Goal: Information Seeking & Learning: Learn about a topic

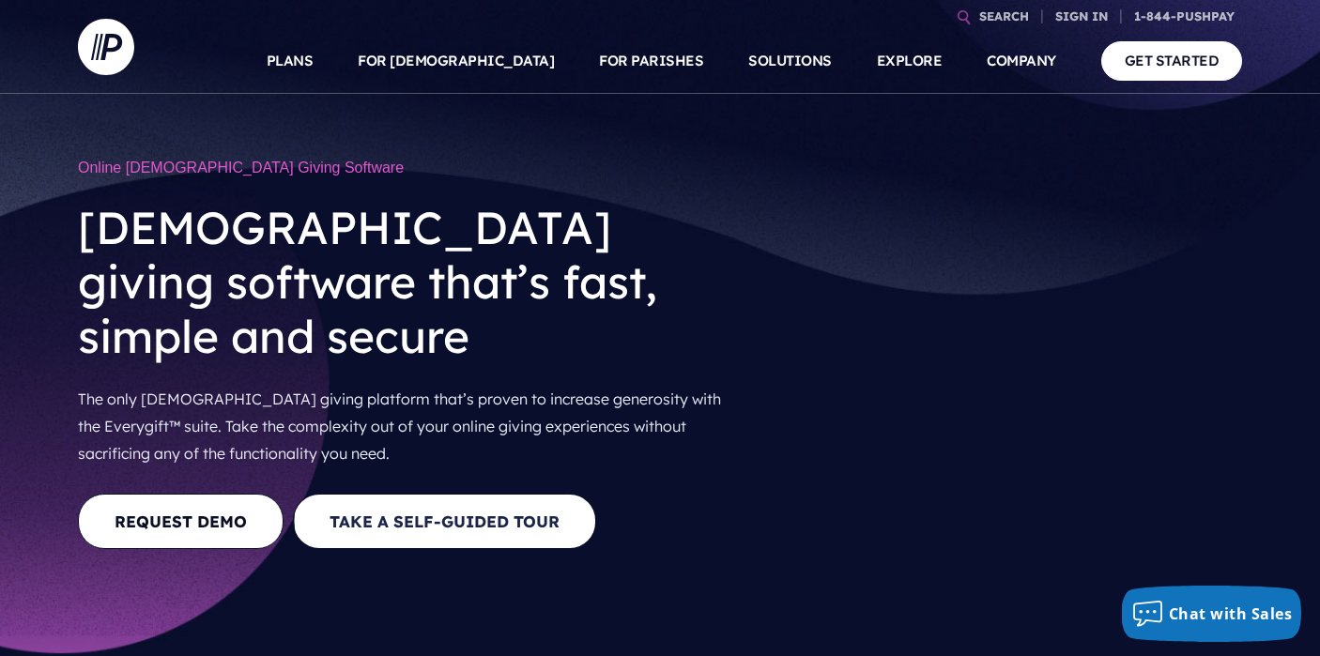
drag, startPoint x: 380, startPoint y: 452, endPoint x: 399, endPoint y: 461, distance: 21.0
click at [397, 494] on button "Take a Self-guided Tour" at bounding box center [444, 521] width 303 height 55
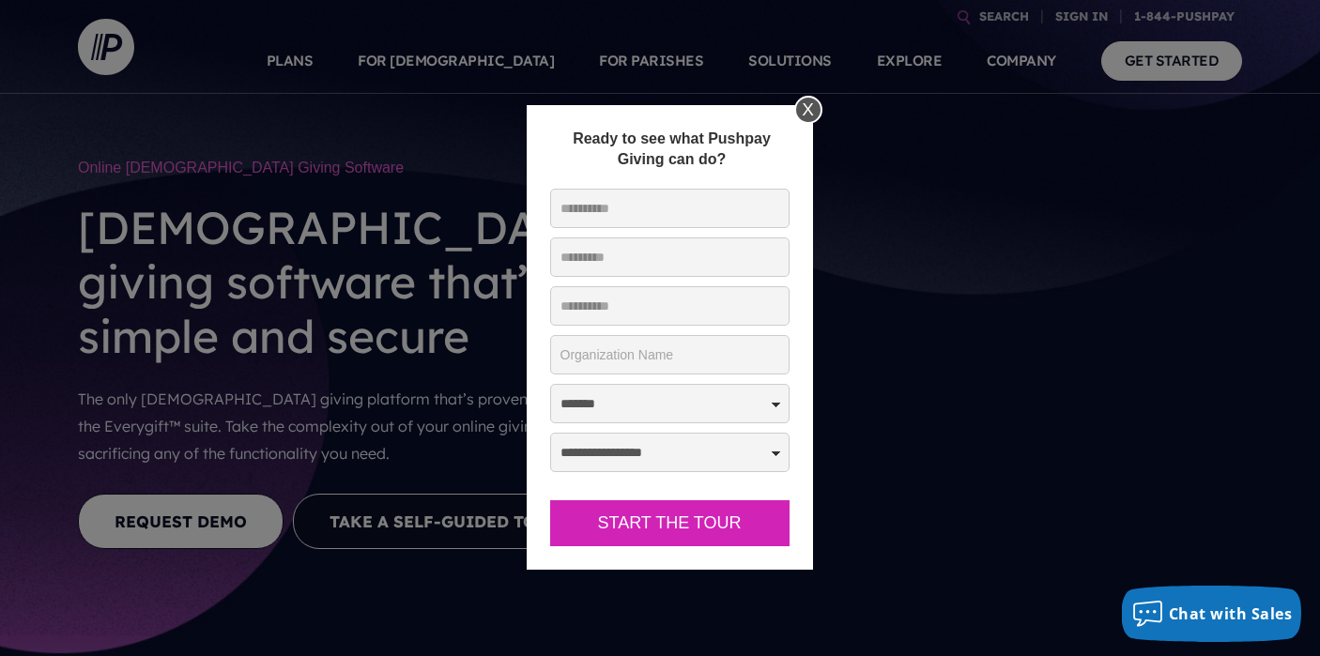
click at [806, 113] on div "X" at bounding box center [808, 110] width 28 height 28
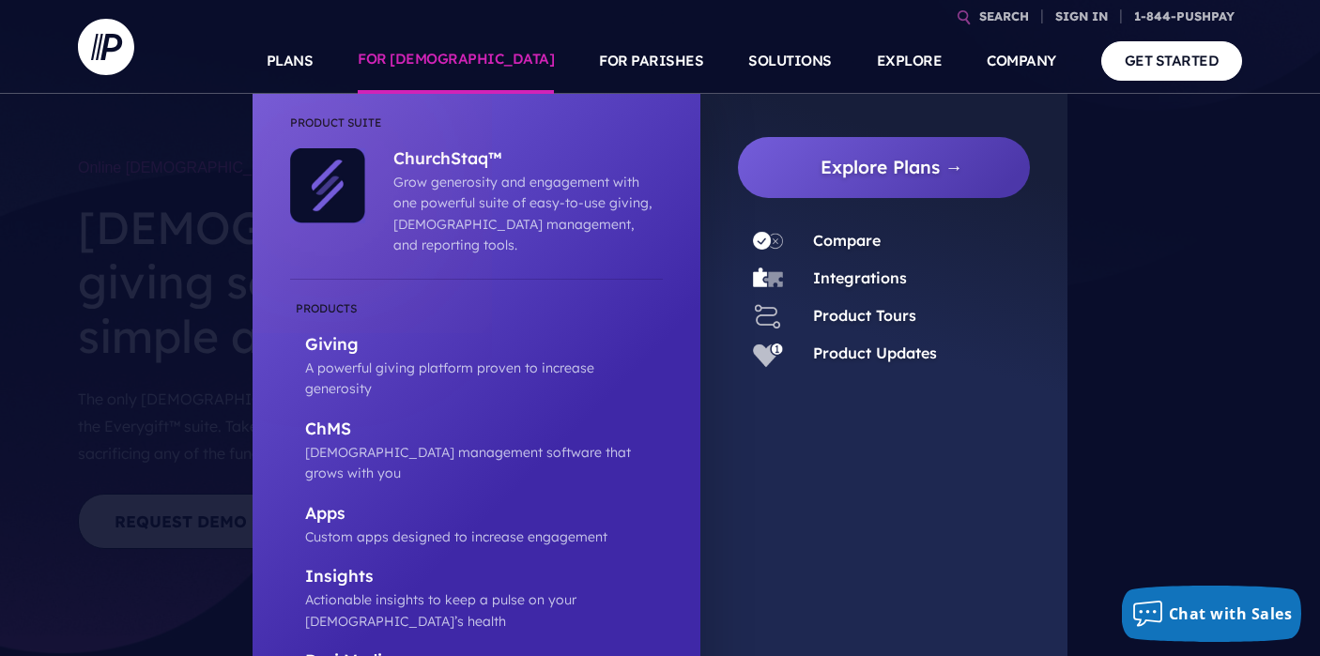
click at [482, 57] on link "FOR [DEMOGRAPHIC_DATA]" at bounding box center [456, 61] width 196 height 66
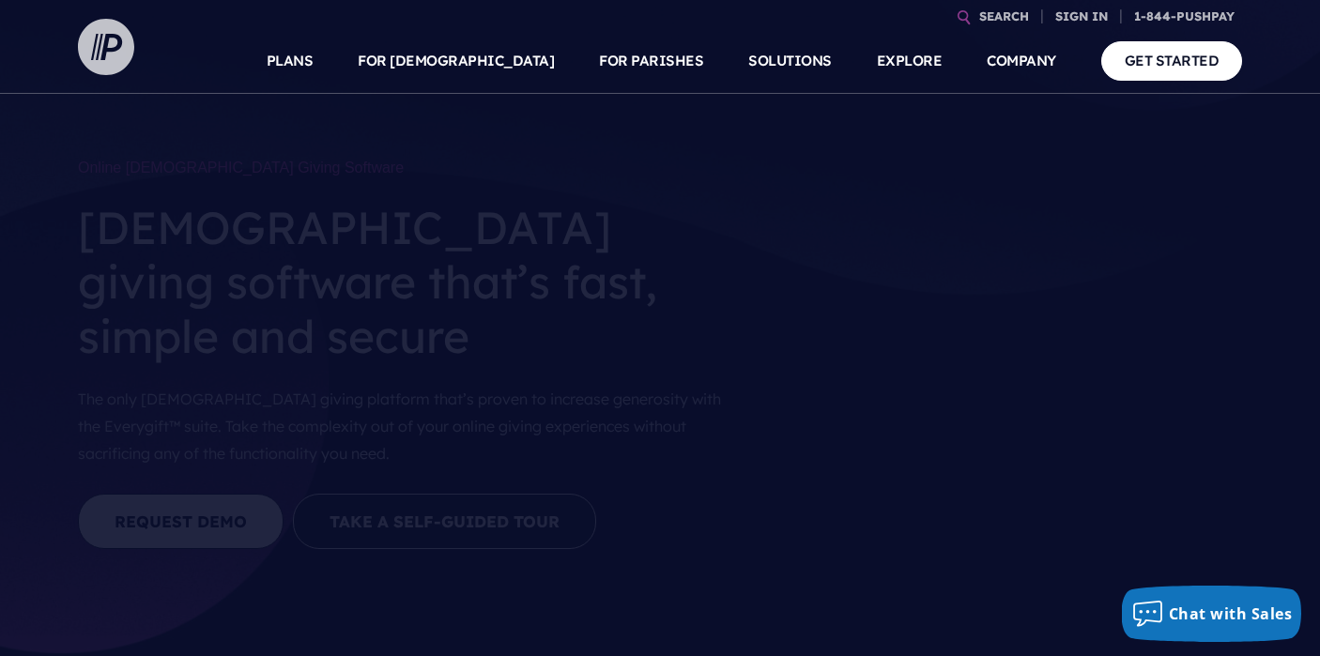
click at [117, 55] on img at bounding box center [106, 47] width 56 height 56
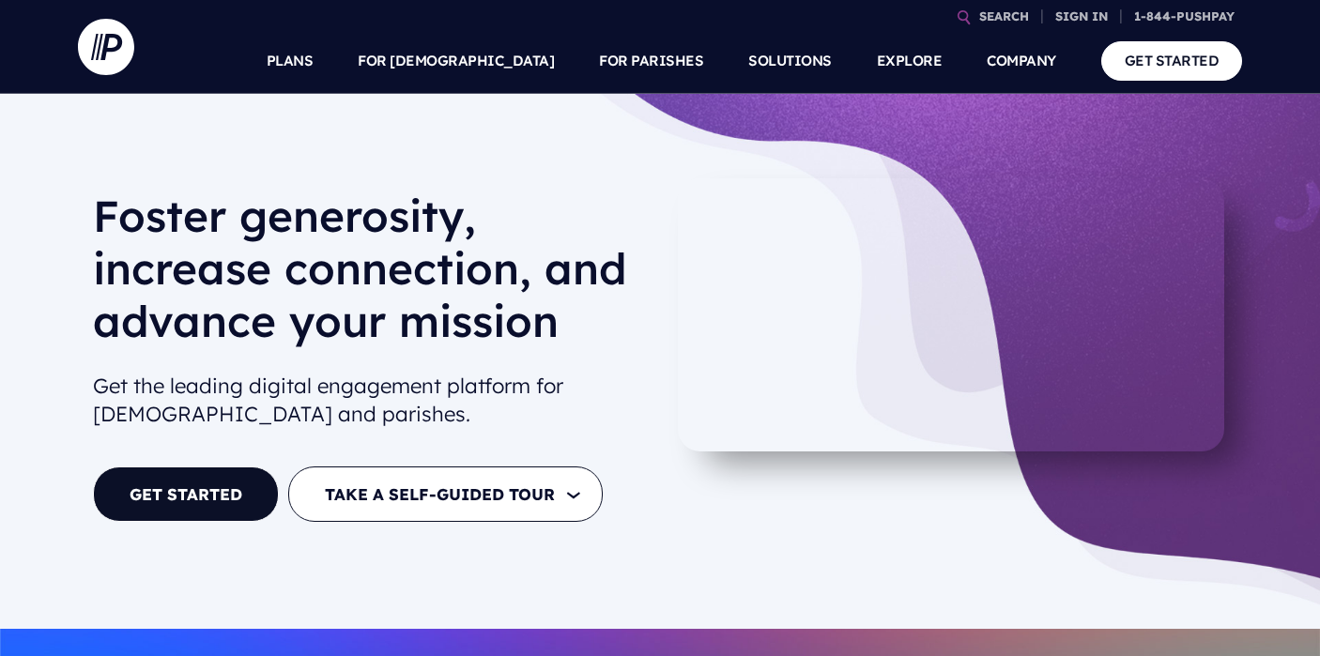
click at [117, 55] on img at bounding box center [106, 47] width 56 height 56
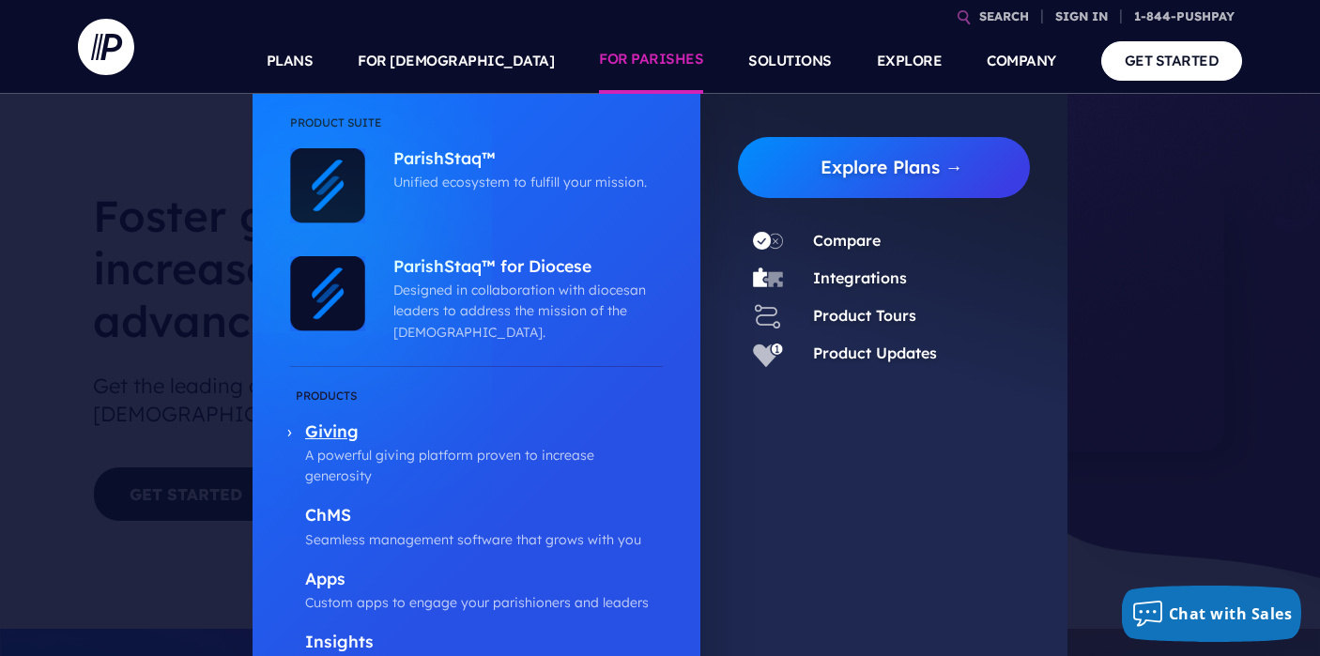
click at [338, 431] on p "Giving" at bounding box center [484, 433] width 358 height 23
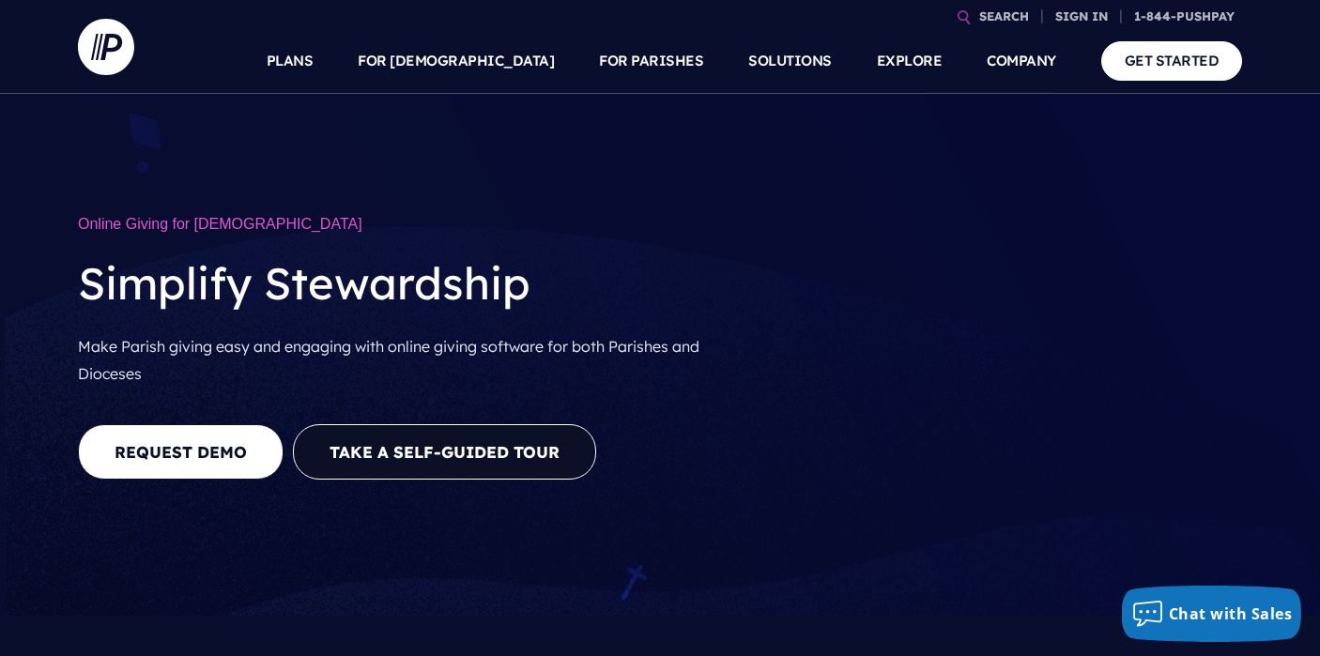
drag, startPoint x: 757, startPoint y: 526, endPoint x: 567, endPoint y: 343, distance: 263.6
click at [576, 353] on div "Online Giving for [DEMOGRAPHIC_DATA] [DEMOGRAPHIC_DATA] Simplify Stewardship Ma…" at bounding box center [411, 360] width 697 height 306
